Goal: Task Accomplishment & Management: Manage account settings

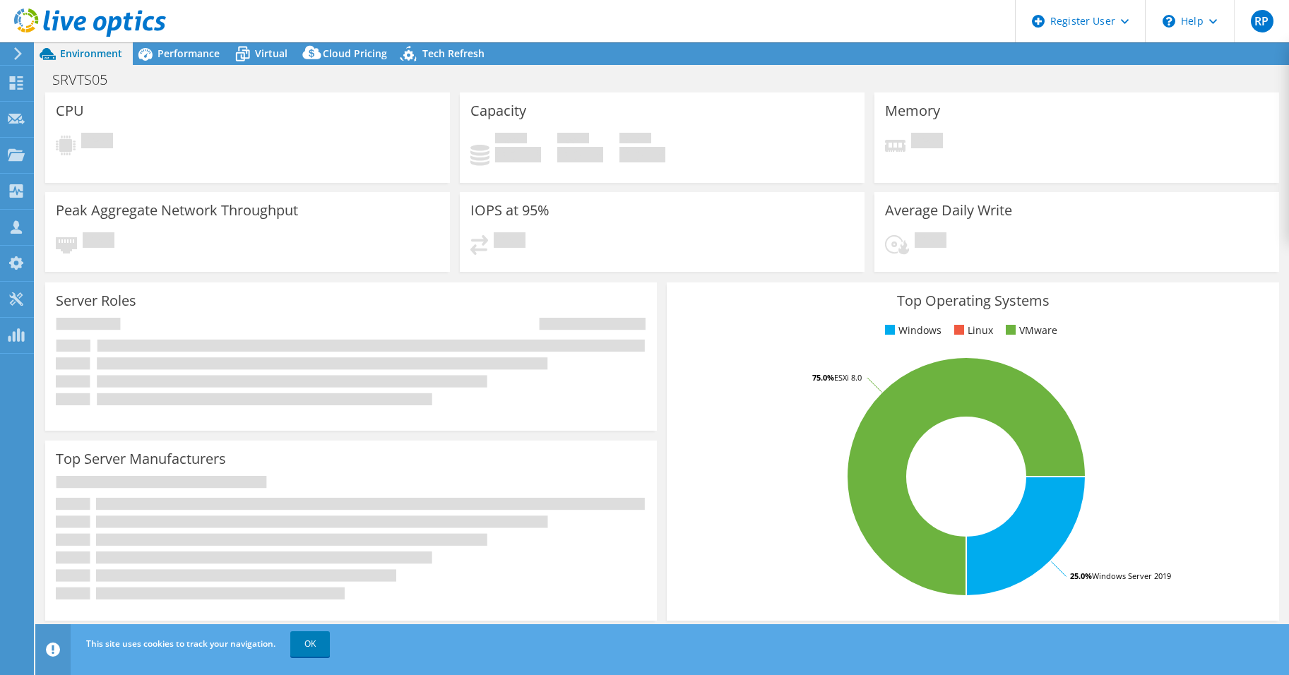
select select "USD"
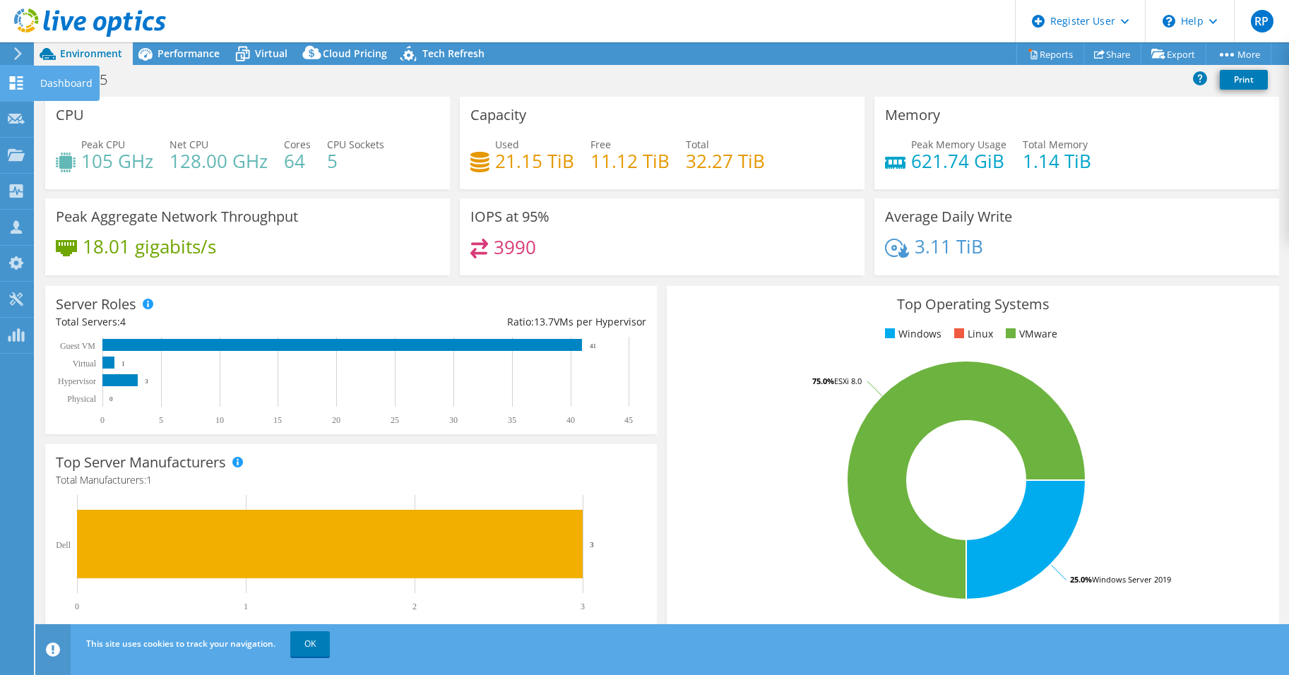
click at [54, 83] on div "Dashboard" at bounding box center [66, 83] width 66 height 35
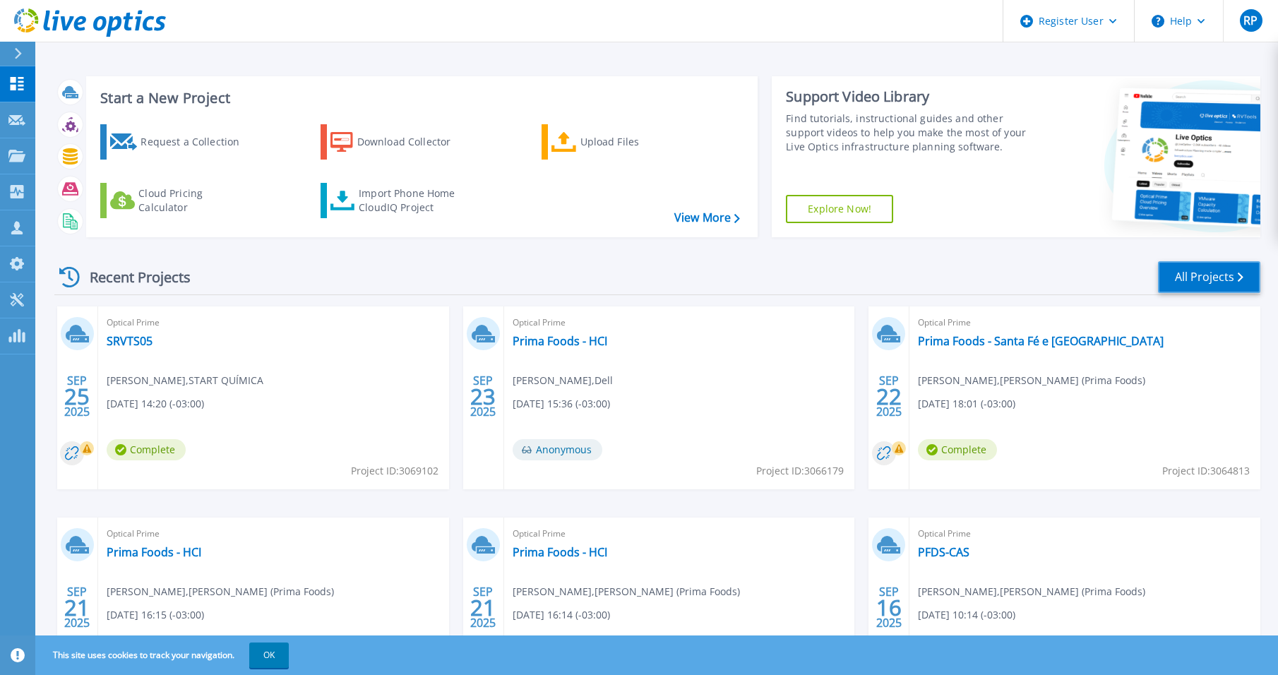
click at [1192, 282] on link "All Projects" at bounding box center [1209, 277] width 102 height 32
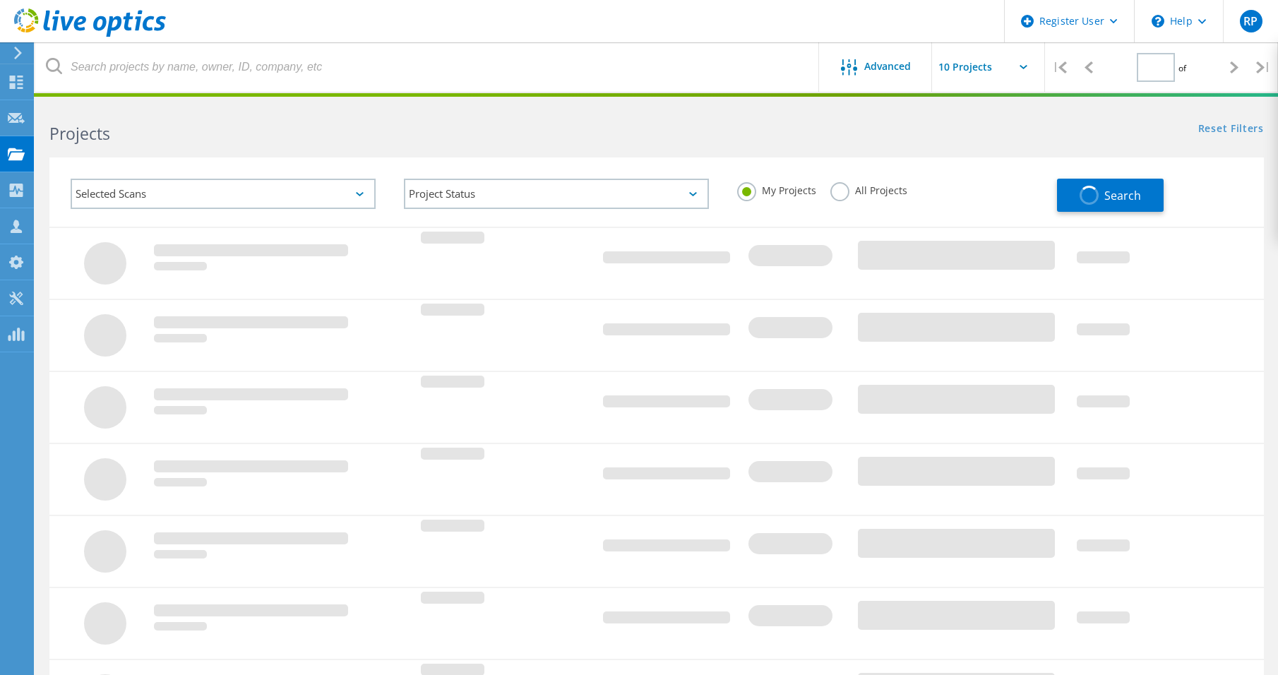
type input "1"
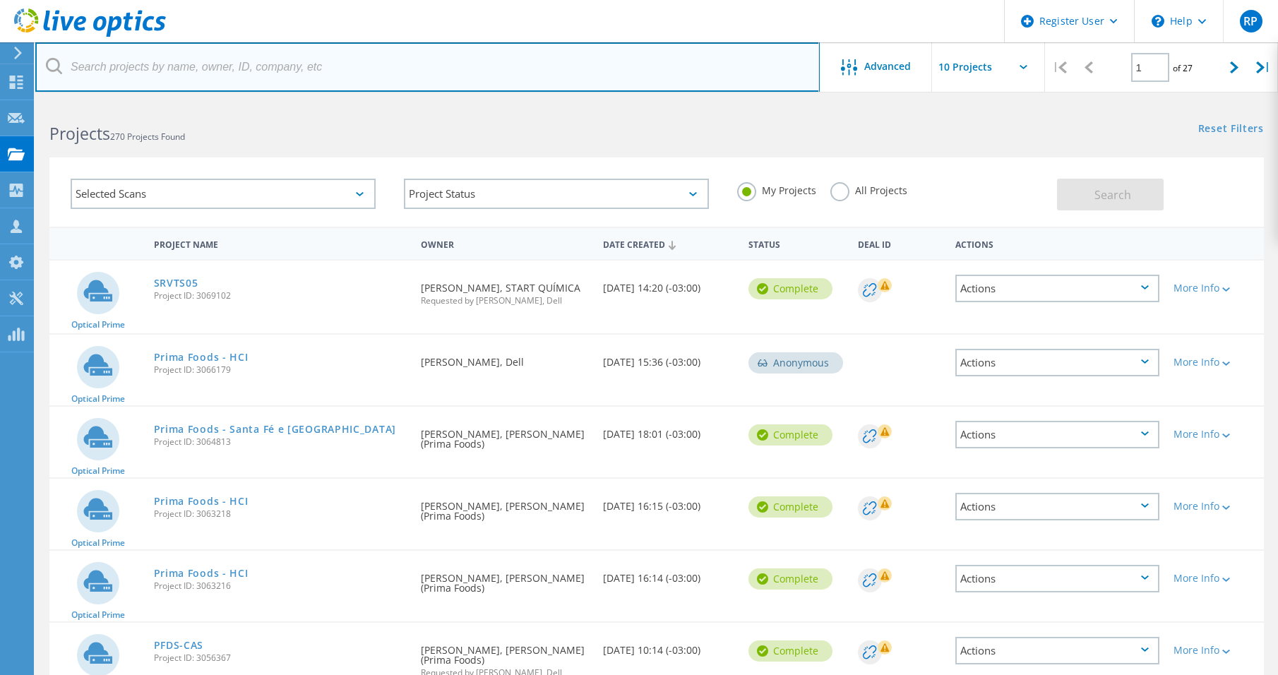
click at [136, 76] on input "text" at bounding box center [427, 66] width 785 height 49
type input "primafoods"
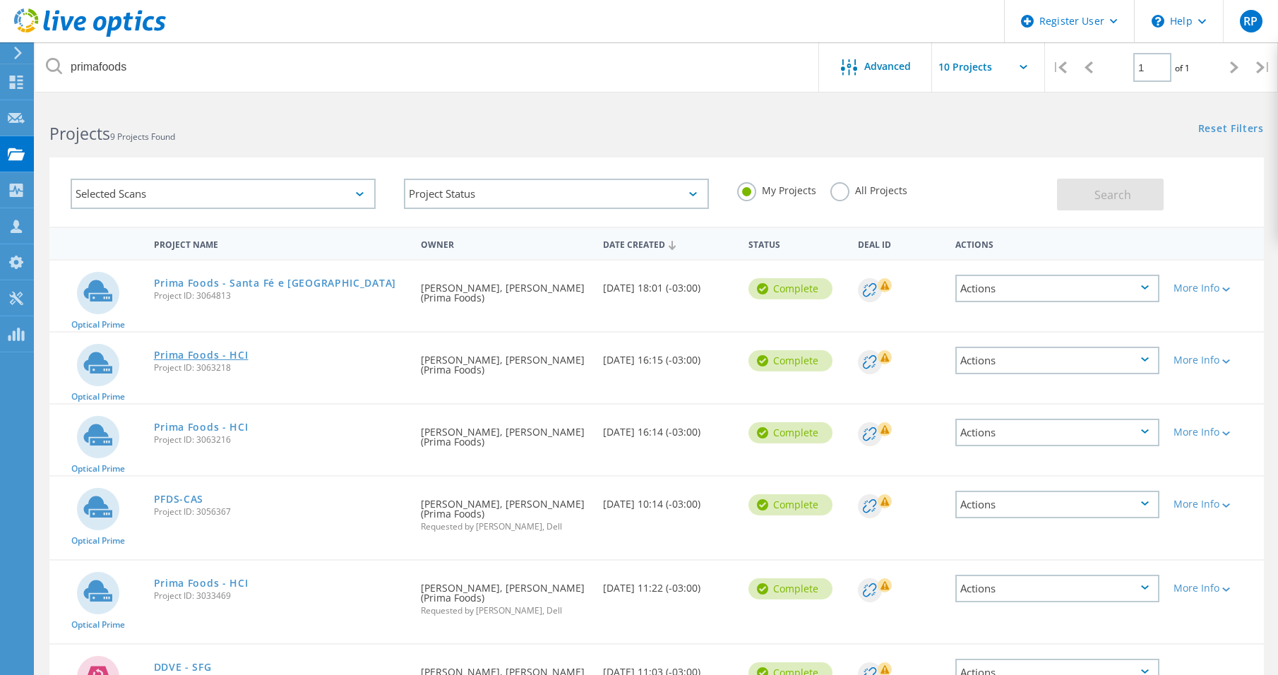
click at [217, 350] on link "Prima Foods - HCI" at bounding box center [201, 355] width 95 height 10
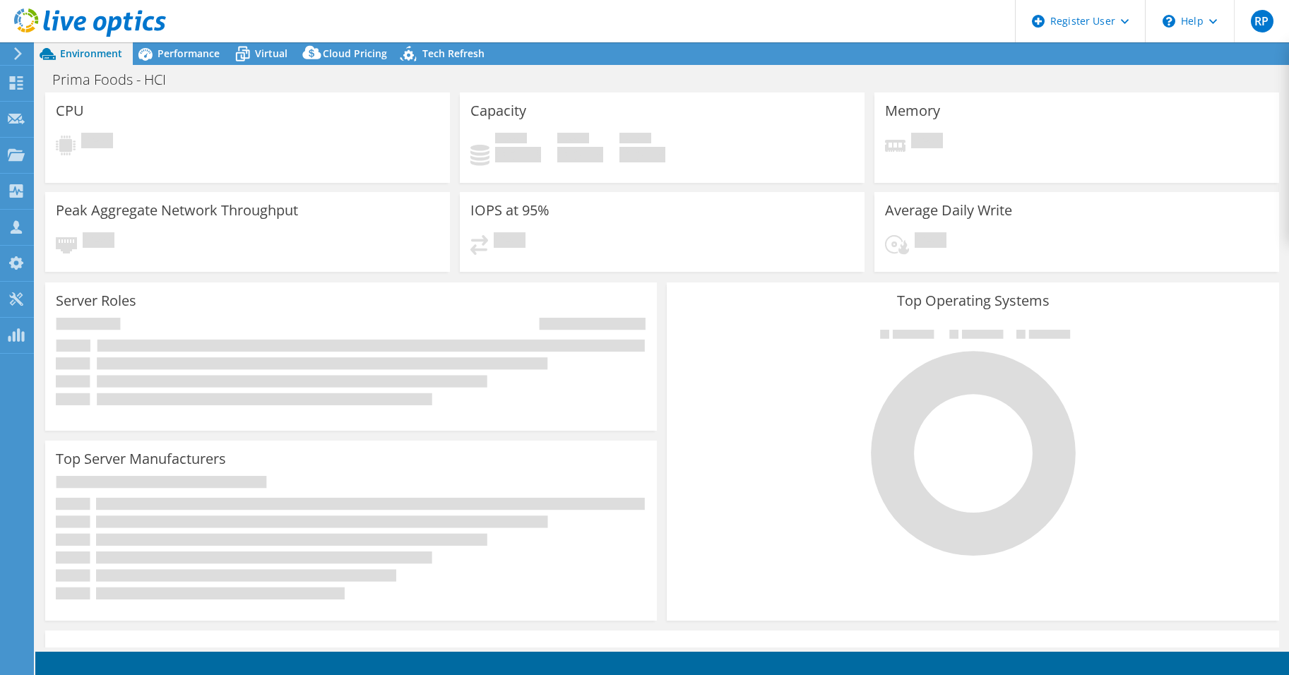
select select "USD"
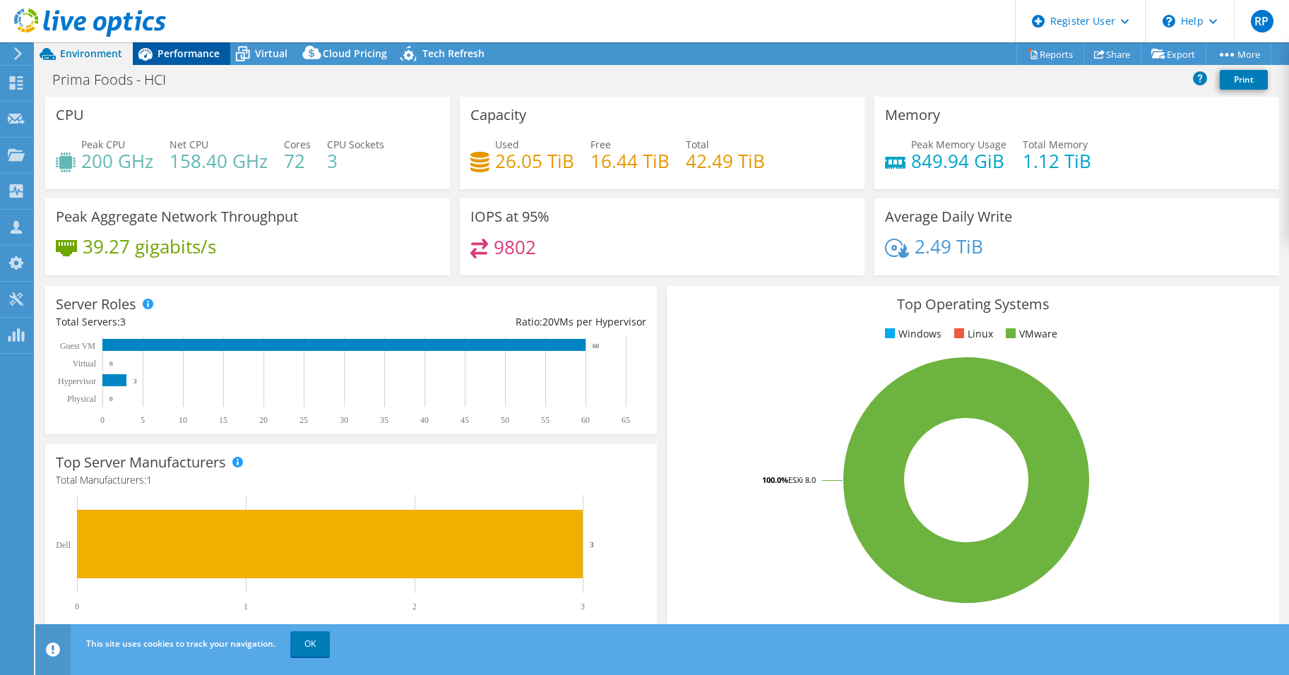
click at [175, 54] on span "Performance" at bounding box center [189, 53] width 62 height 13
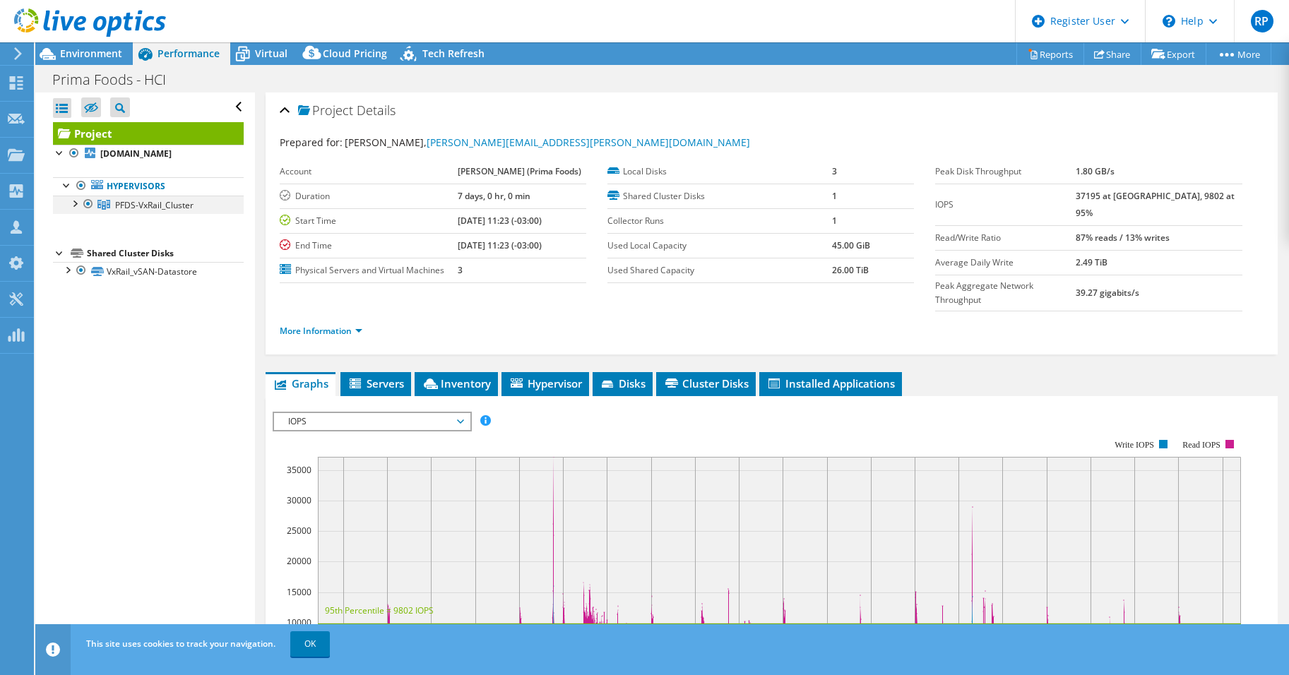
click at [77, 206] on div at bounding box center [74, 203] width 14 height 14
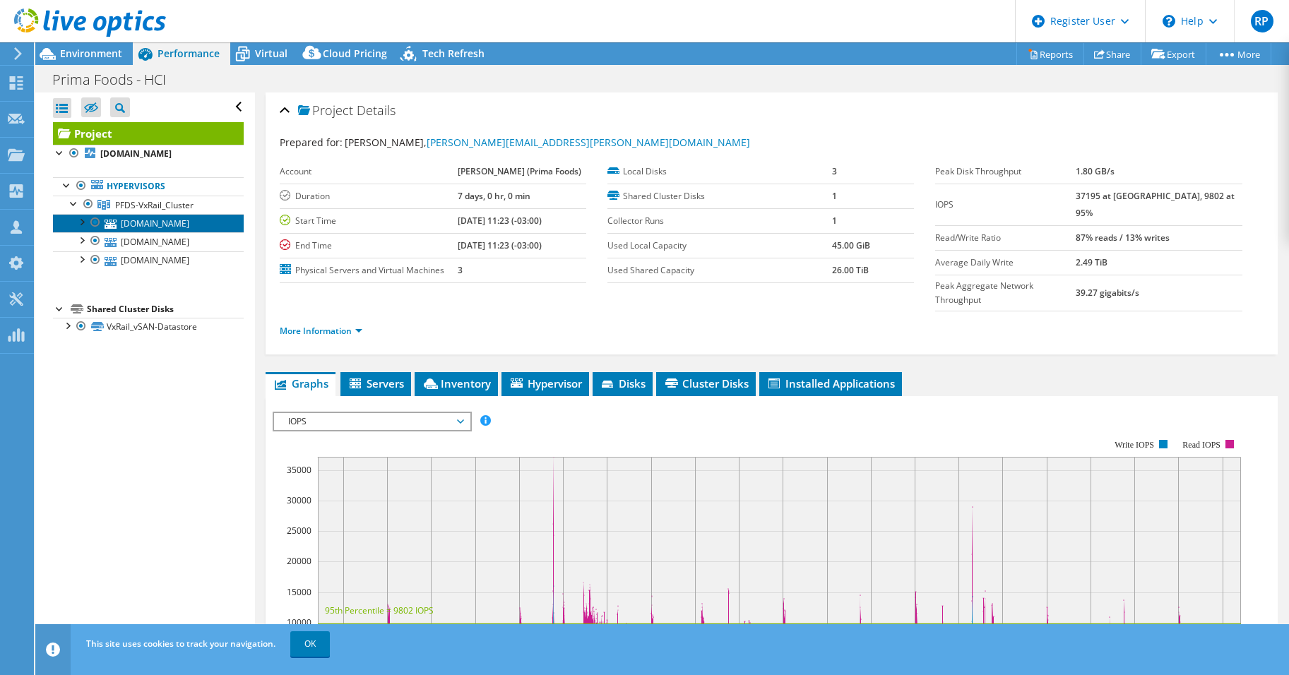
click at [138, 220] on link "pfds-02.mataboi.com" at bounding box center [148, 223] width 191 height 18
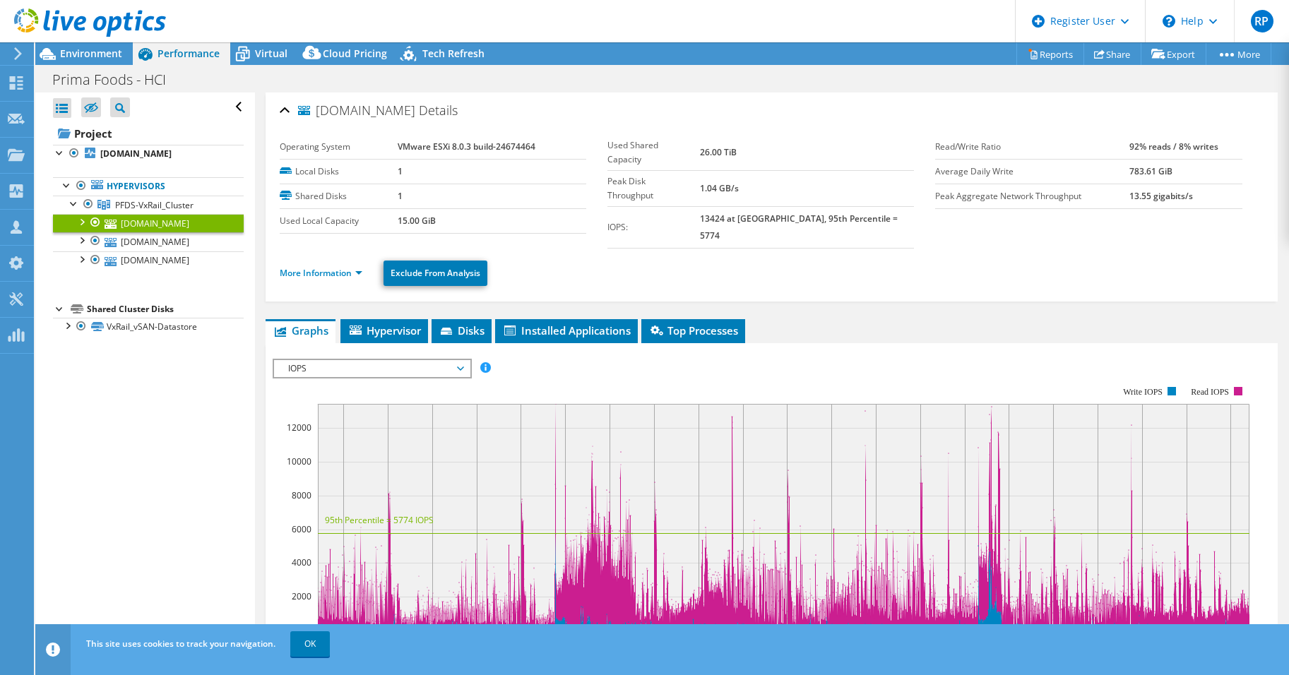
click at [481, 148] on b "VMware ESXi 8.0.3 build-24674464" at bounding box center [467, 147] width 138 height 12
copy tbody "VMware ESXi 8.0.3 build-24674464"
click at [362, 267] on link "More Information" at bounding box center [321, 273] width 83 height 12
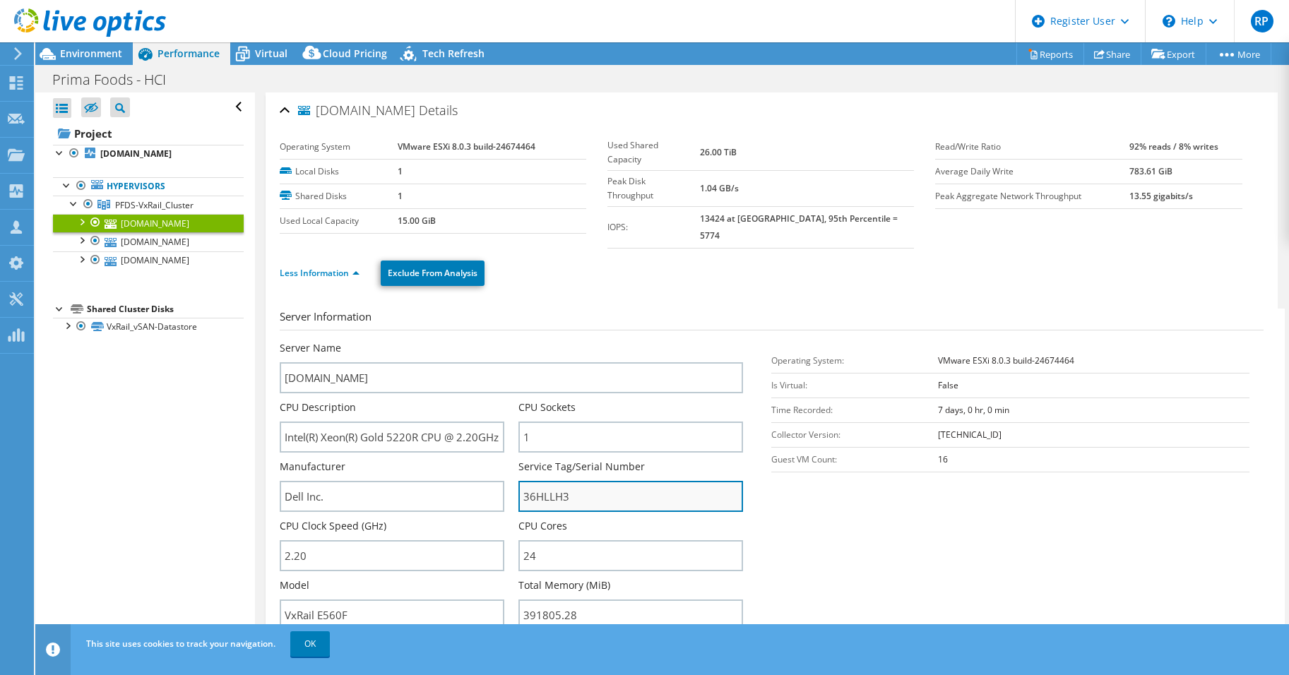
click at [530, 481] on input "36HLLH3" at bounding box center [630, 496] width 225 height 31
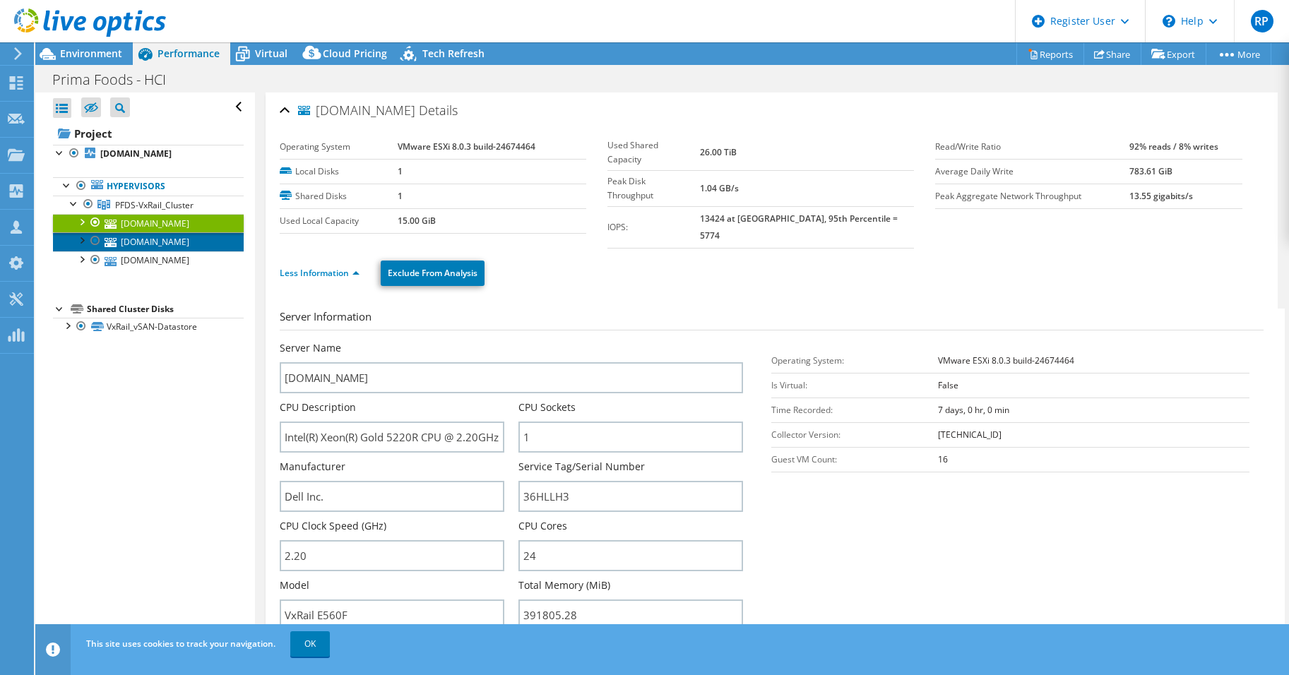
click at [135, 237] on link "pfds-03.mataboi.com" at bounding box center [148, 241] width 191 height 18
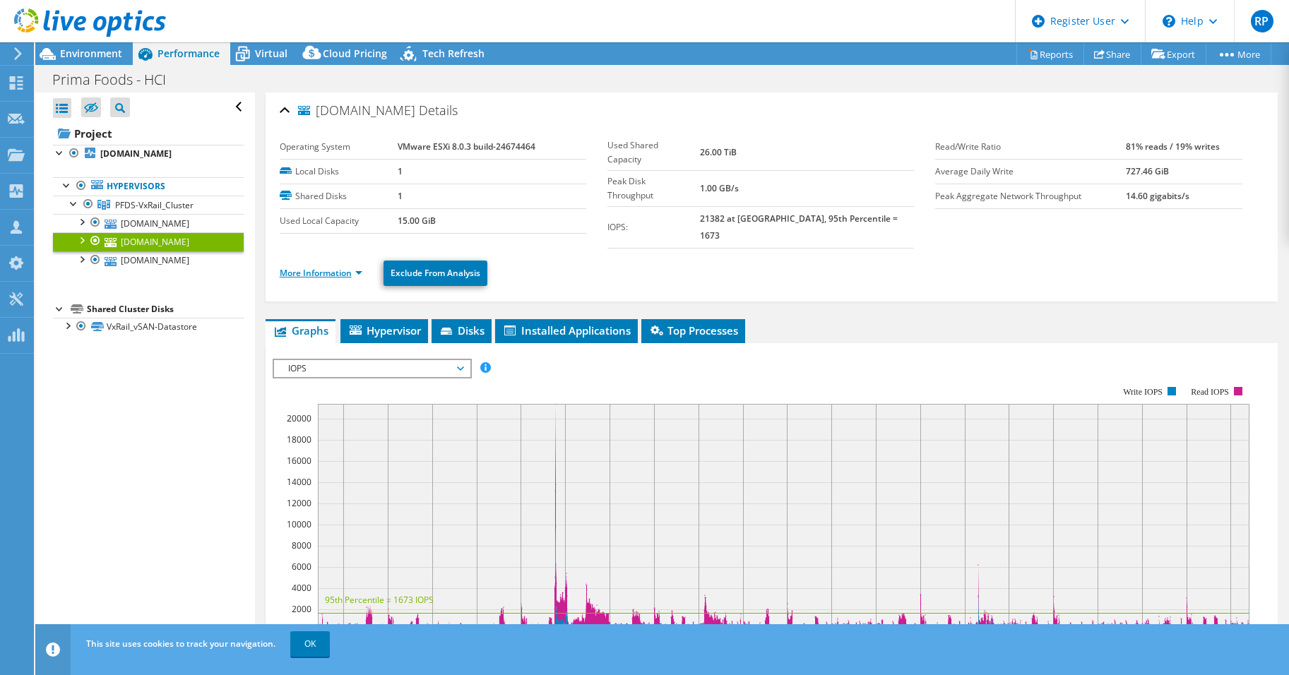
click at [362, 267] on link "More Information" at bounding box center [321, 273] width 83 height 12
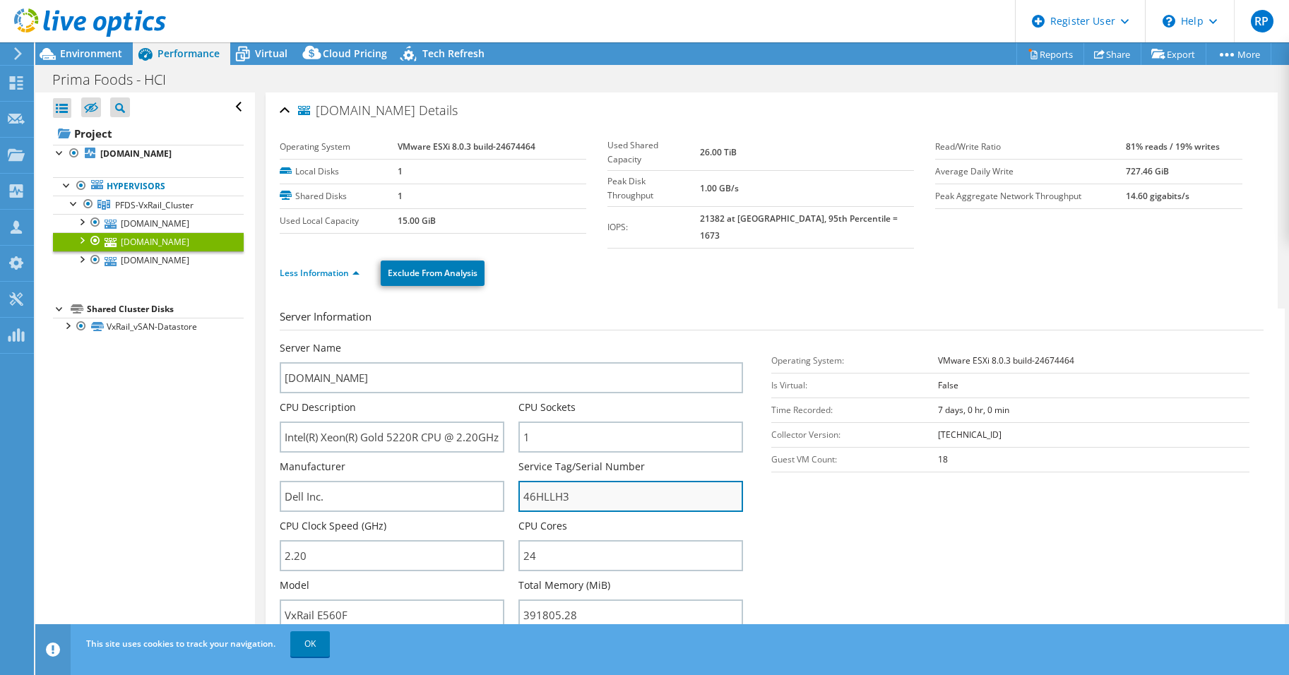
click at [551, 481] on input "46HLLH3" at bounding box center [630, 496] width 225 height 31
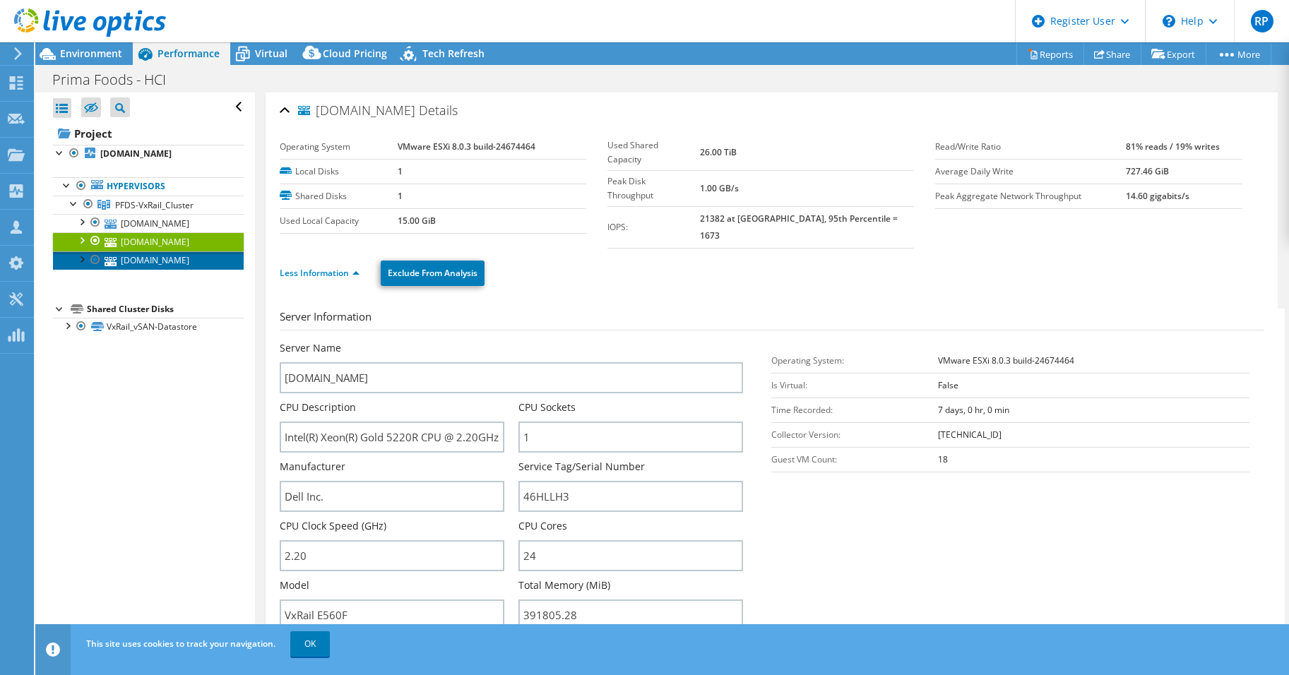
click at [161, 259] on link "pfds-01.mataboi.com" at bounding box center [148, 260] width 191 height 18
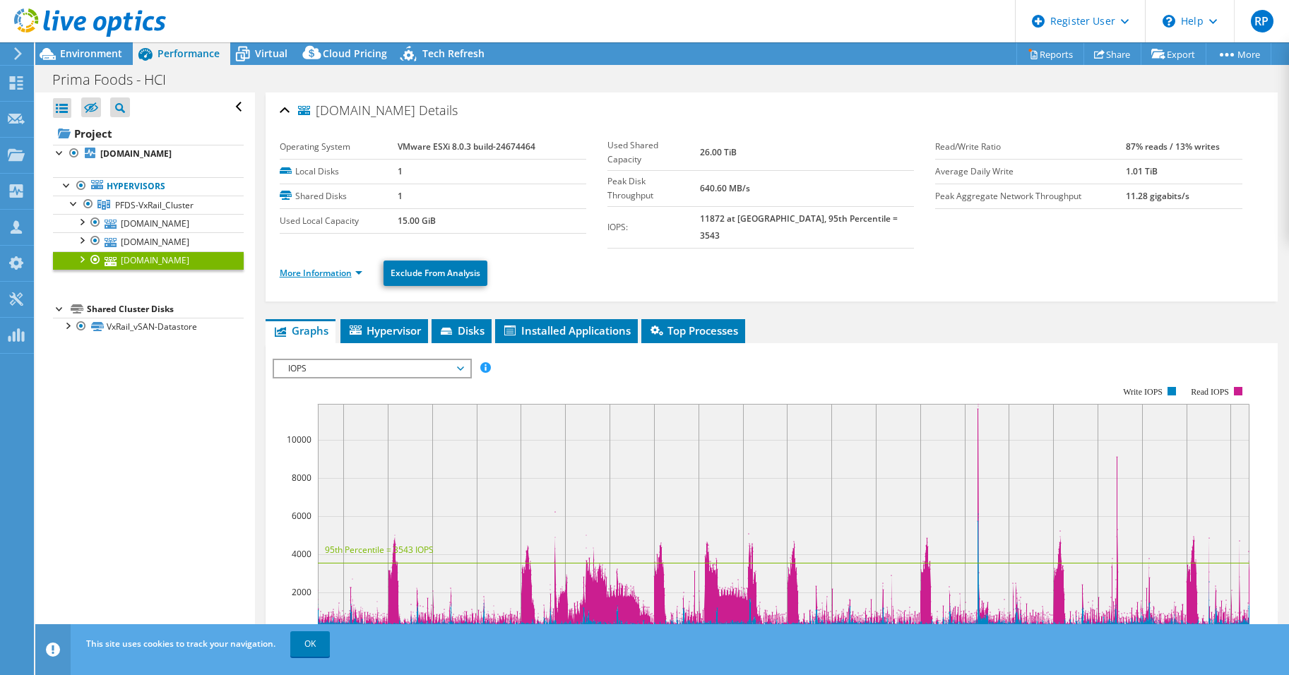
click at [359, 267] on link "More Information" at bounding box center [321, 273] width 83 height 12
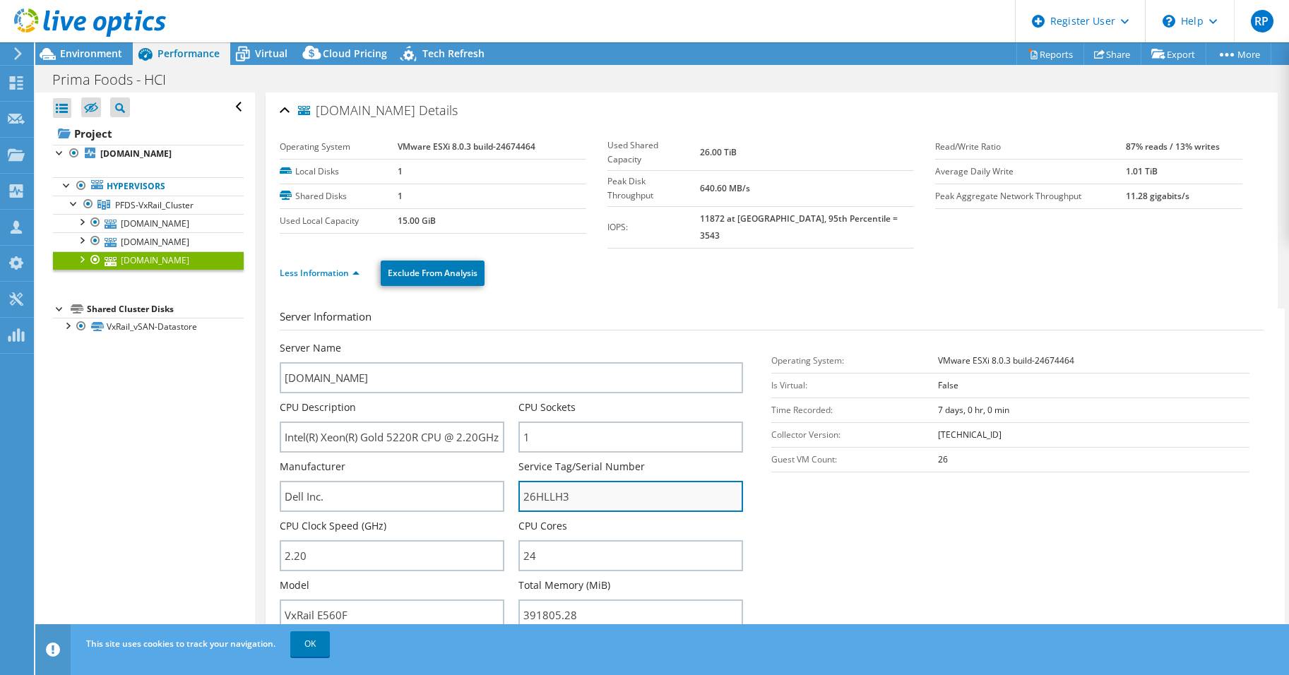
click at [553, 481] on input "26HLLH3" at bounding box center [630, 496] width 225 height 31
